Goal: Task Accomplishment & Management: Manage account settings

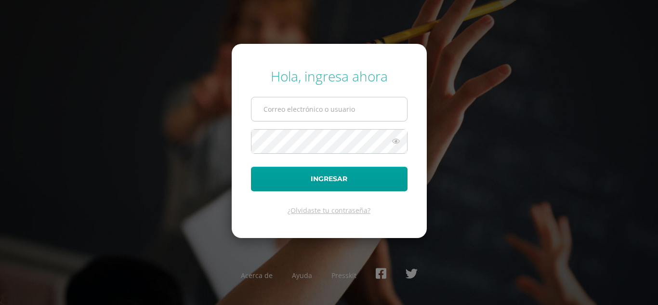
click at [282, 105] on input "text" at bounding box center [330, 109] width 156 height 24
type input "31@laestrella.edu.gt"
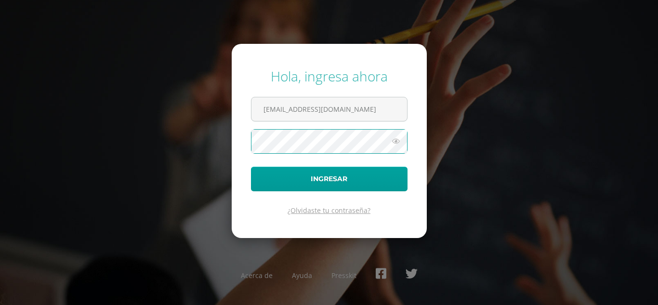
click at [322, 210] on link "¿Olvidaste tu contraseña?" at bounding box center [329, 210] width 83 height 9
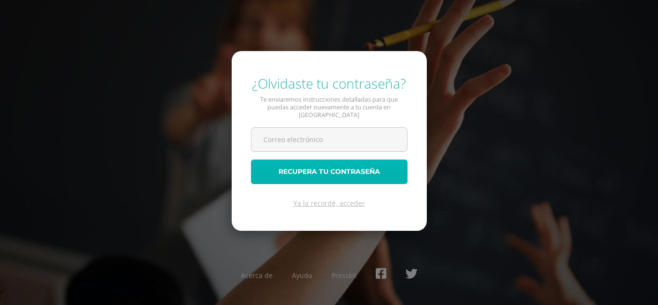
click at [311, 174] on button "Recupera tu contraseña" at bounding box center [329, 171] width 157 height 25
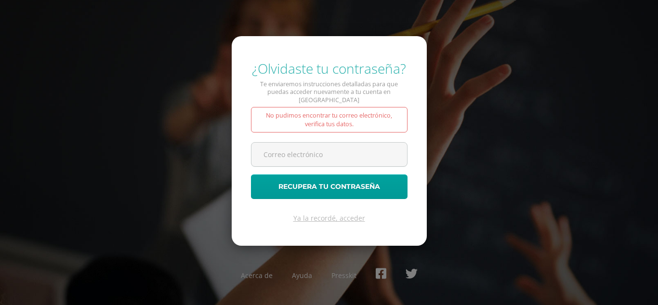
click at [464, 106] on div "¿Olvidaste tu contraseña? Te enviaremos instrucciones detalladas para que pueda…" at bounding box center [329, 153] width 622 height 202
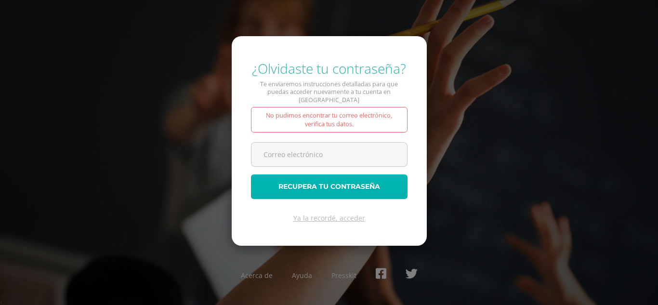
click at [335, 182] on button "Recupera tu contraseña" at bounding box center [329, 186] width 157 height 25
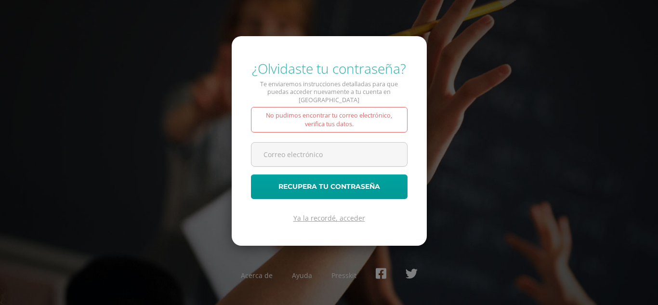
click at [316, 216] on link "Ya la recordé, acceder" at bounding box center [329, 217] width 72 height 9
